Goal: Find specific page/section: Find specific page/section

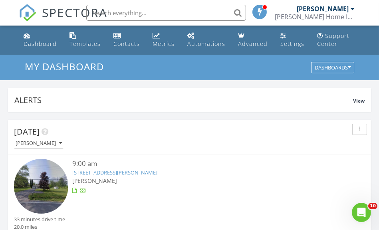
scroll to position [72, 0]
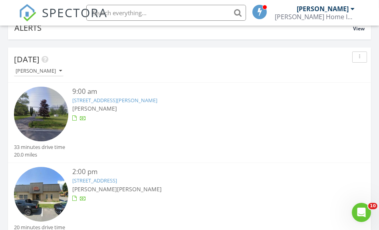
click at [95, 99] on link "536 McQueen Rd, Amsterdam, NY 12010" at bounding box center [114, 100] width 85 height 7
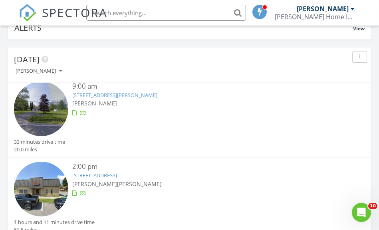
click at [103, 173] on link "4 Colonial Ct, Johnstown, NY 12095" at bounding box center [94, 175] width 45 height 7
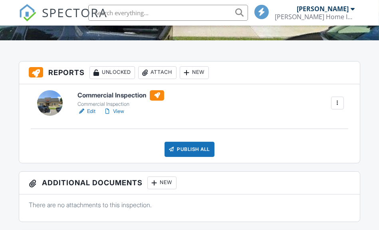
click at [92, 110] on link "Edit" at bounding box center [86, 111] width 18 height 8
